Goal: Transaction & Acquisition: Subscribe to service/newsletter

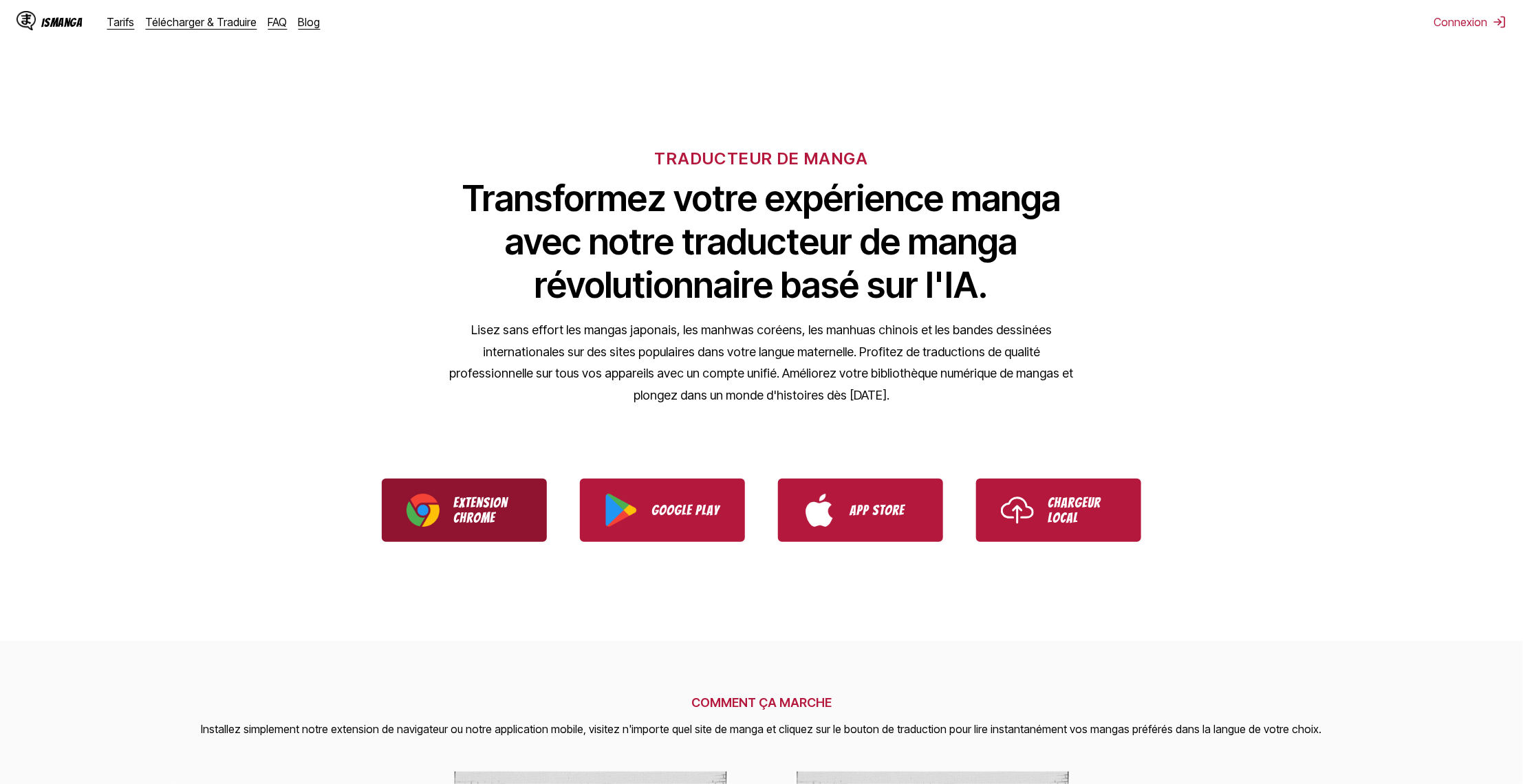
click at [514, 533] on link "Extension Chrome" at bounding box center [464, 510] width 165 height 64
